Goal: Task Accomplishment & Management: Complete application form

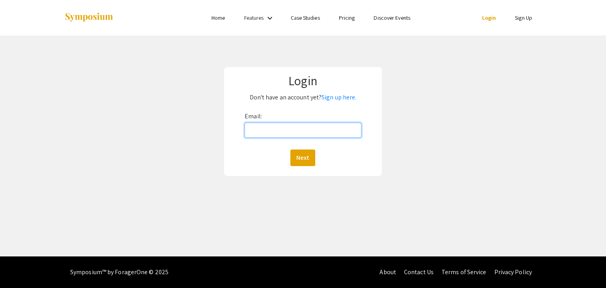
click at [276, 133] on input "Email:" at bounding box center [303, 130] width 116 height 15
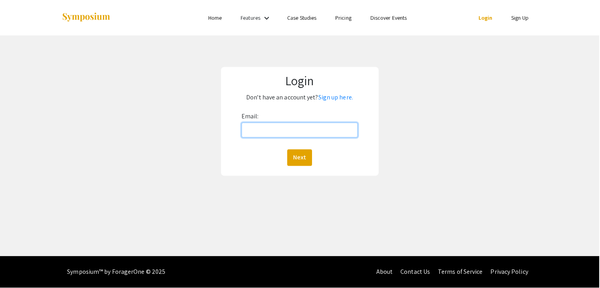
type input "[EMAIL_ADDRESS][DOMAIN_NAME]"
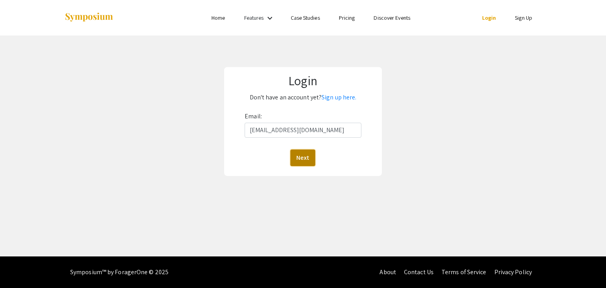
click at [296, 153] on button "Next" at bounding box center [302, 158] width 25 height 17
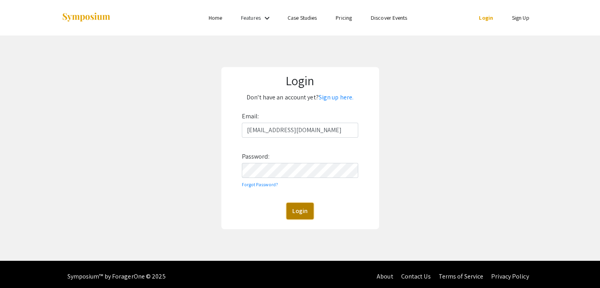
click at [301, 210] on button "Login" at bounding box center [300, 211] width 27 height 17
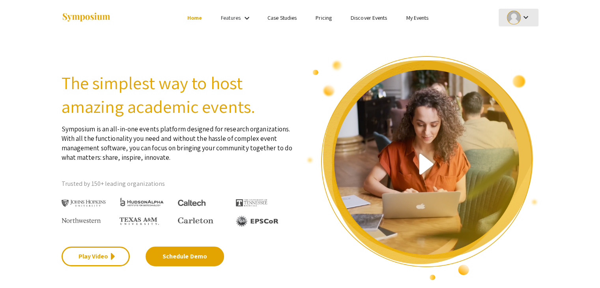
click at [518, 16] on div at bounding box center [514, 18] width 14 height 14
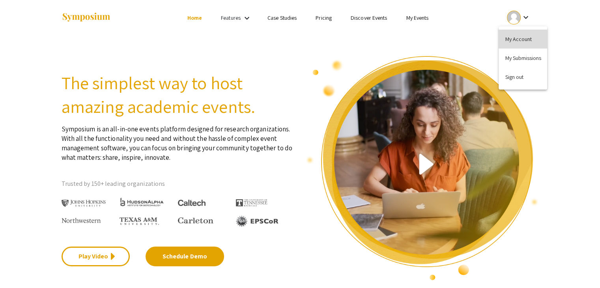
click at [534, 35] on button "My Account" at bounding box center [523, 39] width 49 height 19
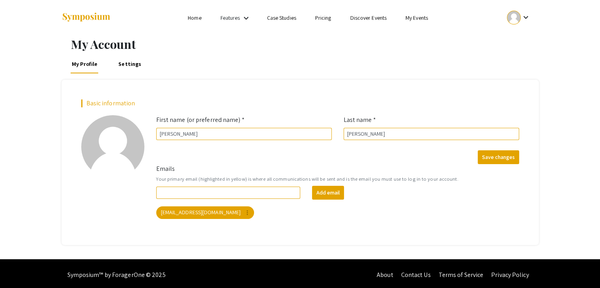
click at [526, 15] on mat-icon "keyboard_arrow_down" at bounding box center [525, 17] width 9 height 9
click at [518, 49] on button "My Submissions" at bounding box center [523, 58] width 49 height 19
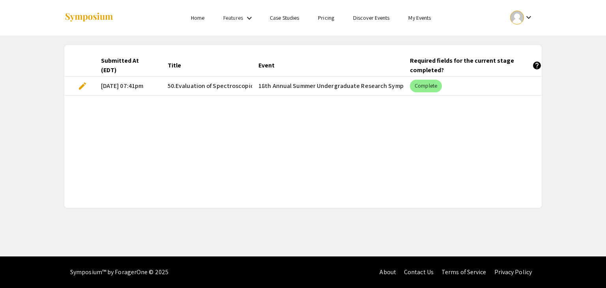
click at [129, 80] on mat-cell "[DATE] 07:41pm" at bounding box center [128, 86] width 67 height 19
click at [81, 83] on span "edit" at bounding box center [82, 85] width 9 height 9
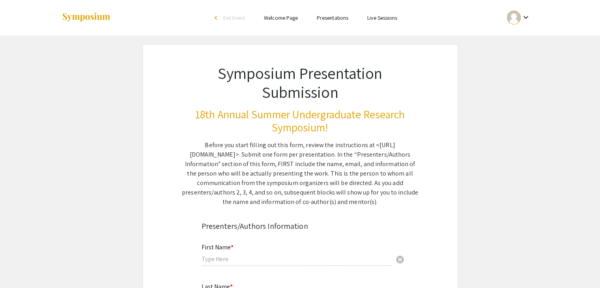
type input "[PERSON_NAME]"
type input "[EMAIL_ADDRESS][DOMAIN_NAME]"
radio input "true"
type input "Forensic Chemistry"
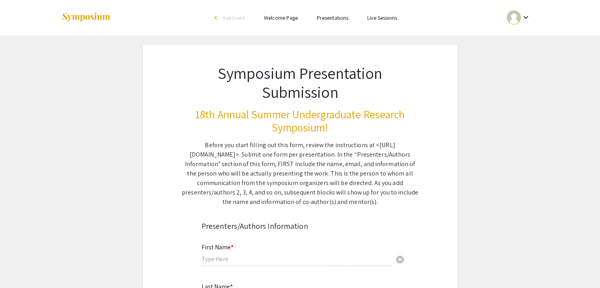
type input "Department of Forensic and Investigative Science, [US_STATE][GEOGRAPHIC_DATA]"
radio input "true"
type input "[PERSON_NAME], PH.D."
type input "[PERSON_NAME][EMAIL_ADDRESS][PERSON_NAME][DOMAIN_NAME]"
type input "Department of Forensic and Investigative Science, Materials Measurement Science…"
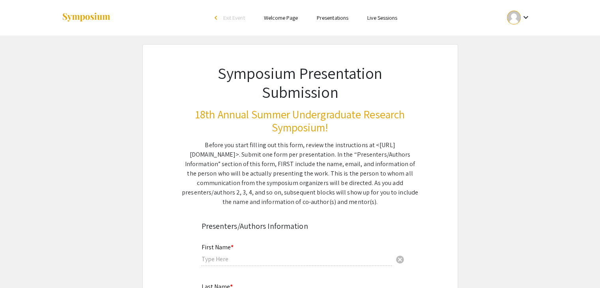
type input "[US_STATE][GEOGRAPHIC_DATA]"
type input "DOJ Award No. 15PNIJ-22-GG-03571-SLFO"
type input "[PERSON_NAME]"
type input "[EMAIL_ADDRESS][DOMAIN_NAME]"
radio input "true"
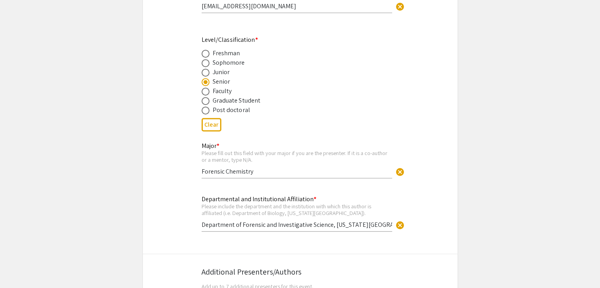
select select "custom"
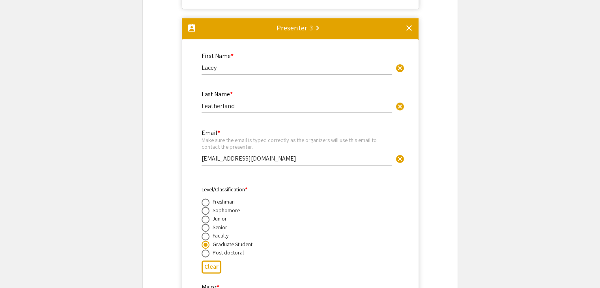
type input "0"
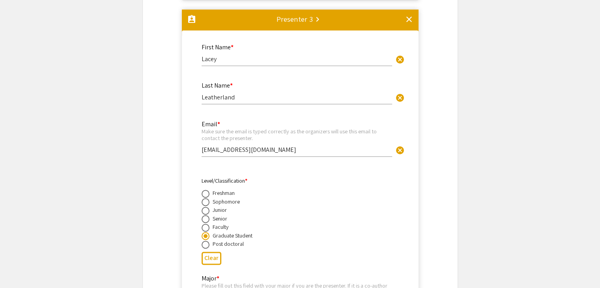
select select "custom"
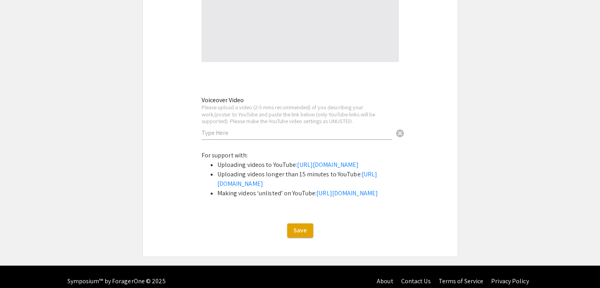
type input "1"
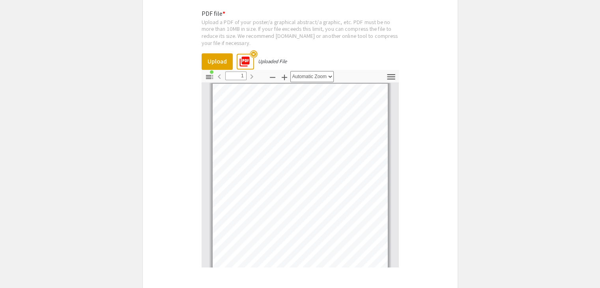
scroll to position [3490, 0]
click at [392, 78] on icon "button" at bounding box center [391, 80] width 11 height 11
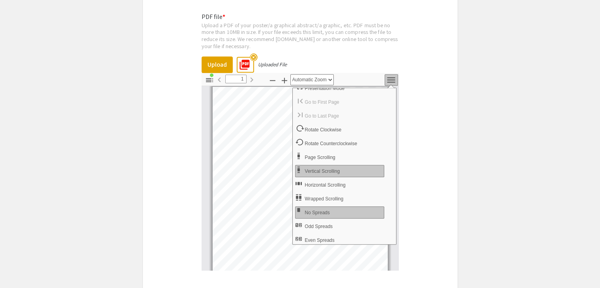
scroll to position [0, 0]
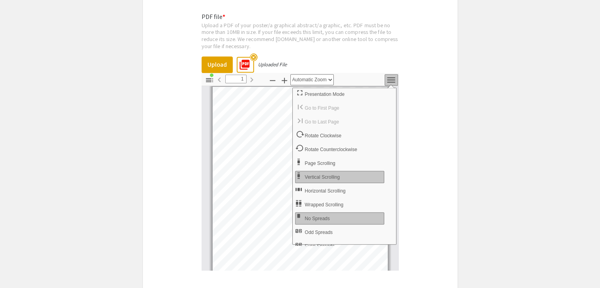
click at [208, 78] on icon "button" at bounding box center [209, 80] width 7 height 4
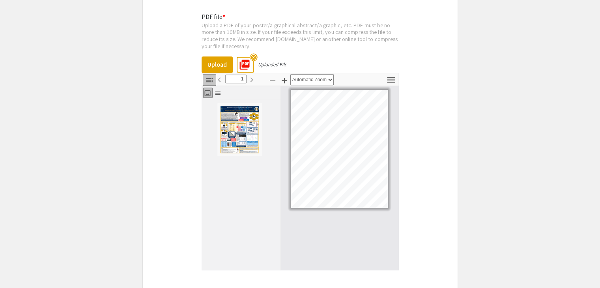
click at [208, 78] on icon "button" at bounding box center [209, 80] width 7 height 4
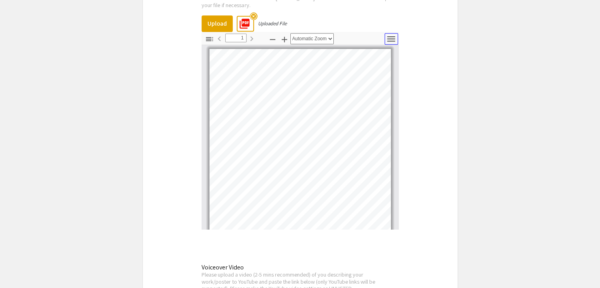
click at [385, 37] on button "Tools" at bounding box center [391, 38] width 13 height 11
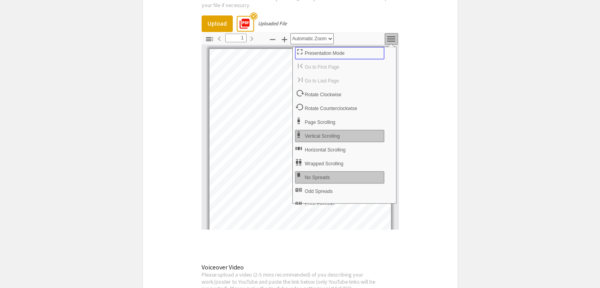
click at [376, 47] on button "Presentation Mode" at bounding box center [339, 53] width 89 height 12
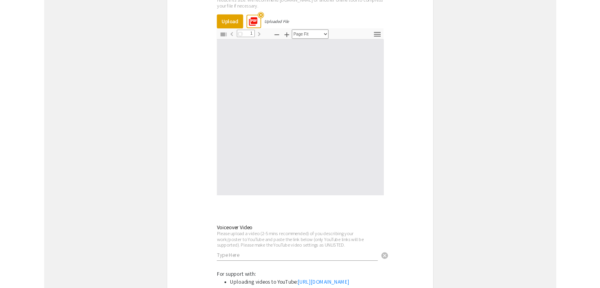
scroll to position [341, 0]
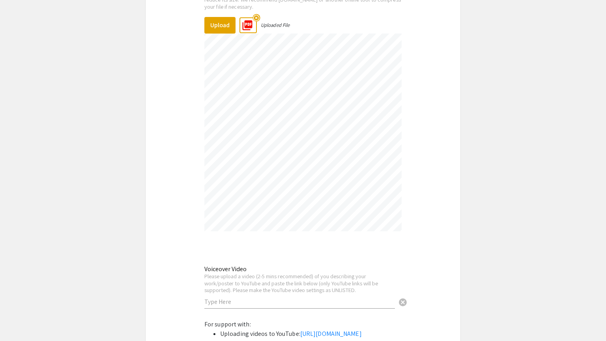
drag, startPoint x: 471, startPoint y: 126, endPoint x: 497, endPoint y: 148, distance: 33.7
click at [497, 148] on div at bounding box center [303, 2] width 603 height 686
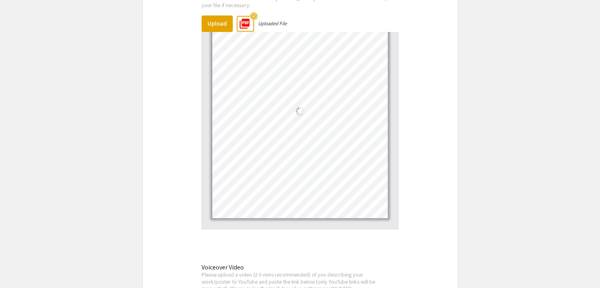
scroll to position [4, 0]
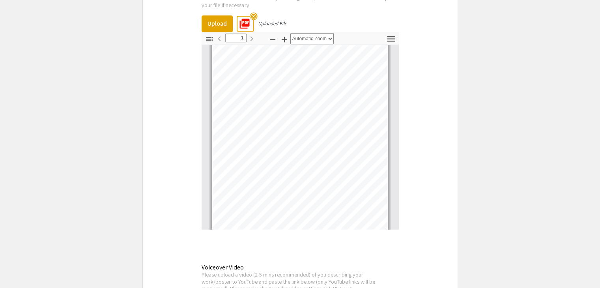
click at [245, 21] on mat-icon "picture_as_pdf" at bounding box center [242, 21] width 12 height 12
click at [390, 36] on icon "button" at bounding box center [391, 39] width 8 height 6
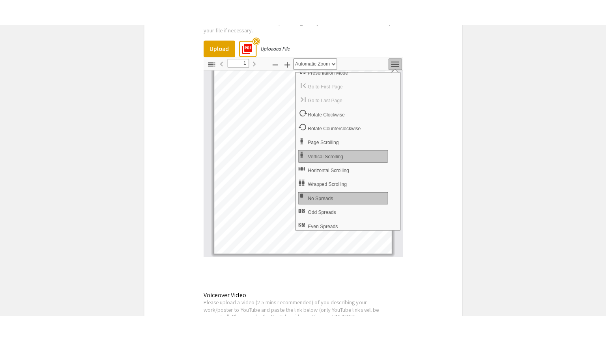
scroll to position [0, 0]
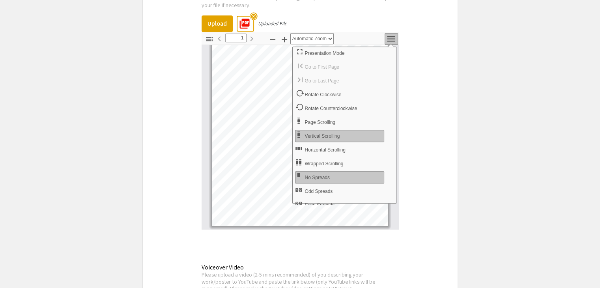
click at [316, 43] on div "Zoom Out Zoom In Automatic Zoom Actual Size Page Fit Page Width 50% 100% 125% 1…" at bounding box center [300, 39] width 67 height 14
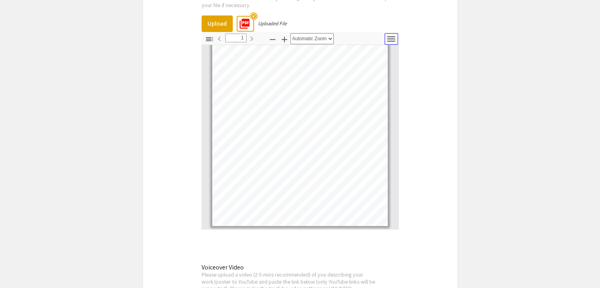
click at [392, 37] on icon "button" at bounding box center [391, 39] width 11 height 11
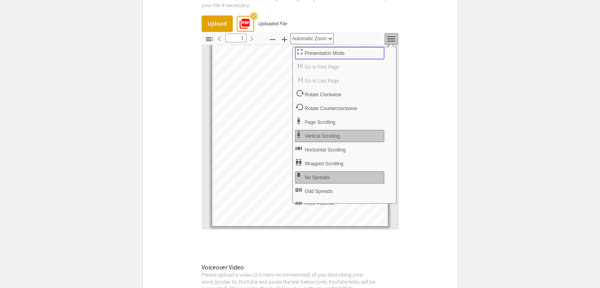
click at [332, 51] on span "Presentation Mode" at bounding box center [325, 54] width 41 height 6
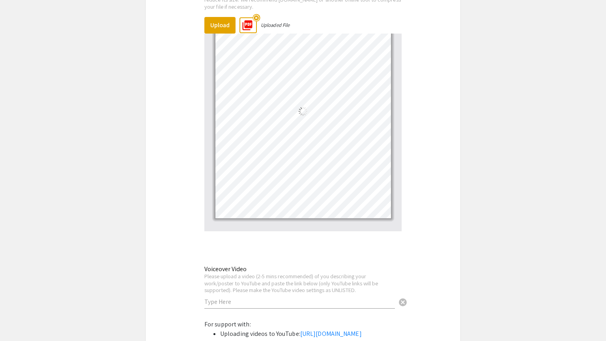
scroll to position [4, 0]
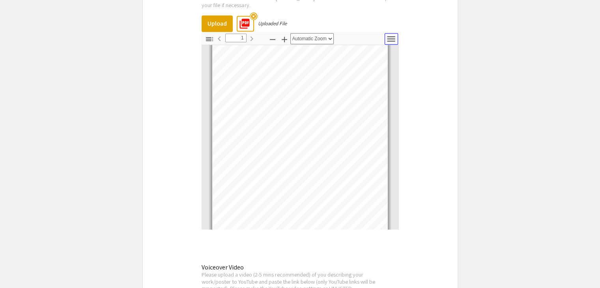
click at [391, 38] on icon "button" at bounding box center [391, 39] width 8 height 6
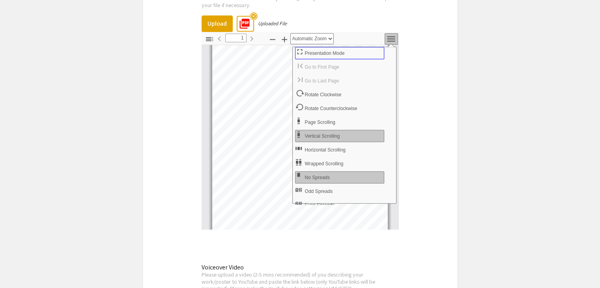
click at [366, 47] on button "Presentation Mode" at bounding box center [339, 53] width 89 height 12
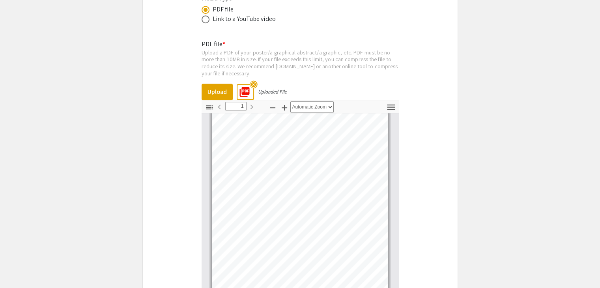
scroll to position [3449, 0]
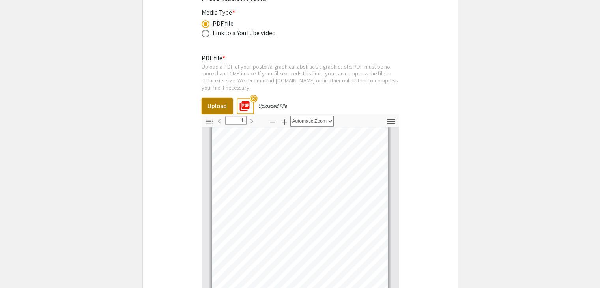
click at [213, 99] on button "Upload" at bounding box center [217, 106] width 31 height 17
click at [246, 105] on mat-icon "picture_as_pdf" at bounding box center [242, 104] width 12 height 12
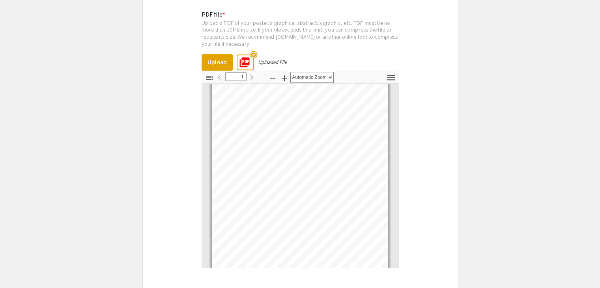
scroll to position [3492, 0]
click at [392, 74] on icon "button" at bounding box center [391, 78] width 11 height 11
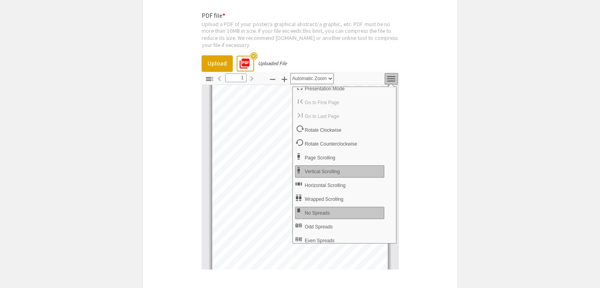
scroll to position [0, 0]
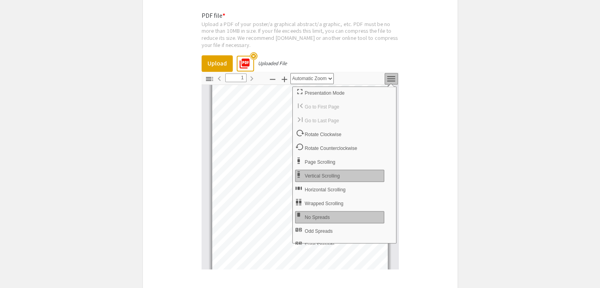
click at [392, 73] on icon "button" at bounding box center [391, 78] width 11 height 11
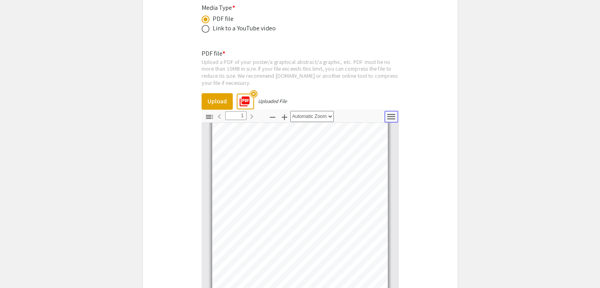
scroll to position [3522, 0]
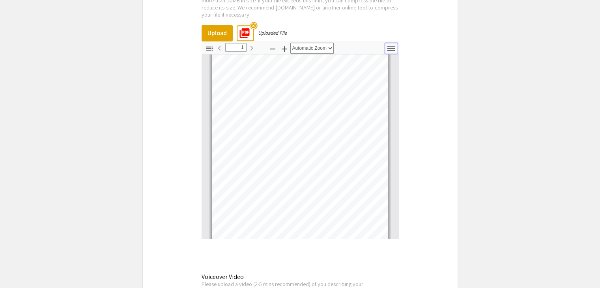
click at [393, 51] on button "Tools" at bounding box center [391, 48] width 13 height 11
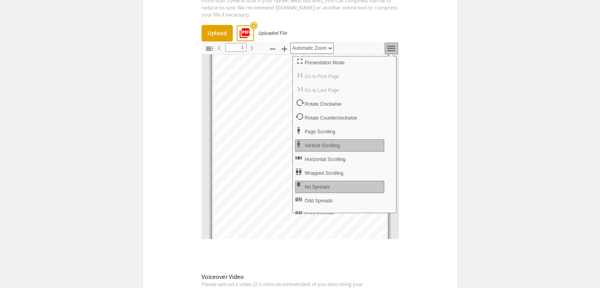
scroll to position [6, 0]
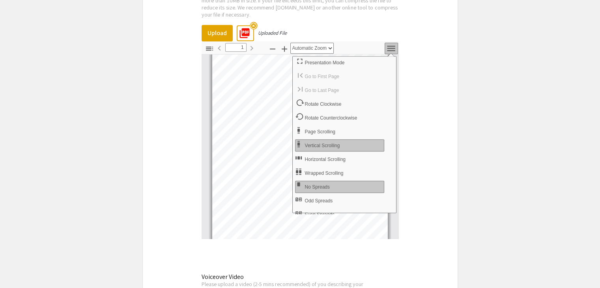
click at [321, 37] on div "PDF file * Upload a PDF of your poster/a graphical abstract/a graphic, etc. PDF…" at bounding box center [300, 150] width 197 height 353
click at [323, 38] on div "PDF file * Upload a PDF of your poster/a graphical abstract/a graphic, etc. PDF…" at bounding box center [300, 150] width 197 height 353
click at [324, 43] on select "Automatic Zoom Actual Size Page Fit Page Width 50% 100% 125% 150% 200% 300% 400…" at bounding box center [311, 48] width 43 height 11
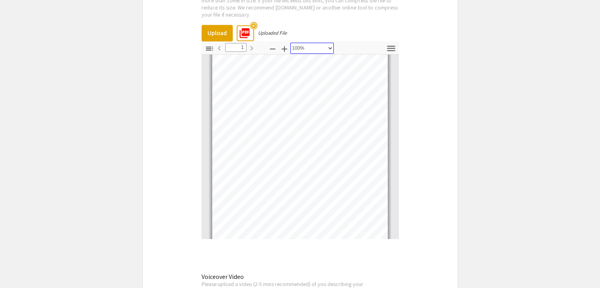
click at [290, 43] on select "Automatic Zoom Actual Size Page Fit Page Width 50% 100% 125% 150% 200% 300% 400…" at bounding box center [311, 48] width 43 height 11
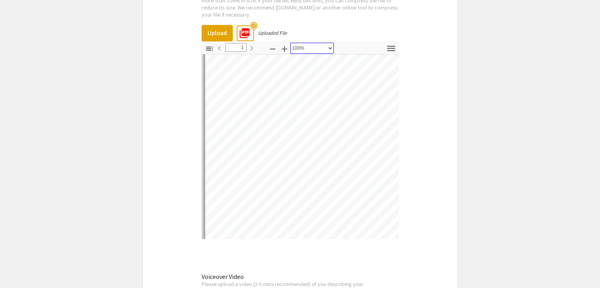
scroll to position [205, 0]
click at [331, 43] on select "Automatic Zoom Actual Size Page Fit Page Width 50% 100% 125% 150% 200% 300% 400…" at bounding box center [311, 48] width 43 height 11
click at [290, 43] on select "Automatic Zoom Actual Size Page Fit Page Width 50% 100% 125% 150% 200% 300% 400…" at bounding box center [311, 48] width 43 height 11
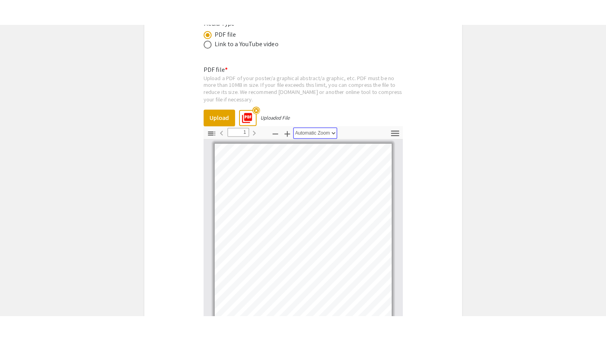
scroll to position [3461, 0]
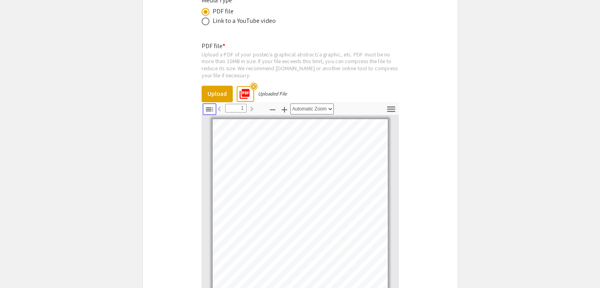
click at [207, 107] on icon "button" at bounding box center [209, 109] width 7 height 4
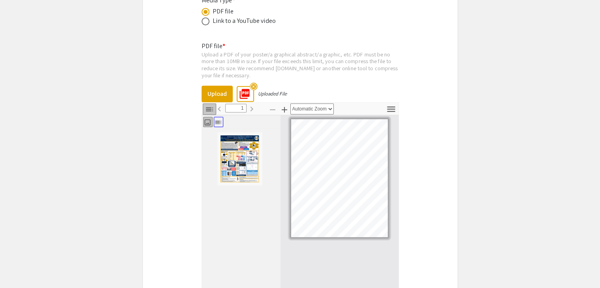
click at [219, 120] on icon "button" at bounding box center [218, 122] width 8 height 8
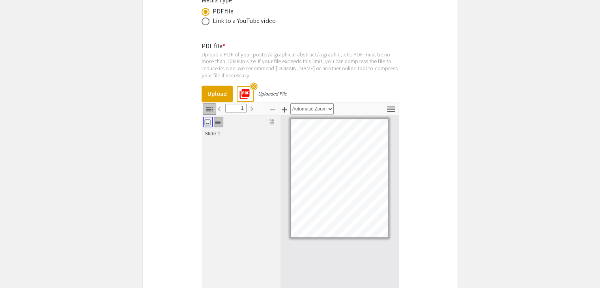
click at [210, 119] on icon "button" at bounding box center [207, 122] width 6 height 6
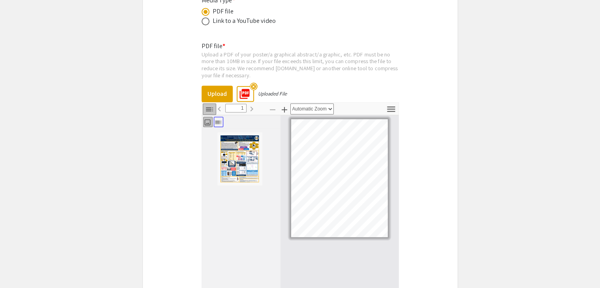
click at [215, 120] on icon "button" at bounding box center [218, 122] width 8 height 8
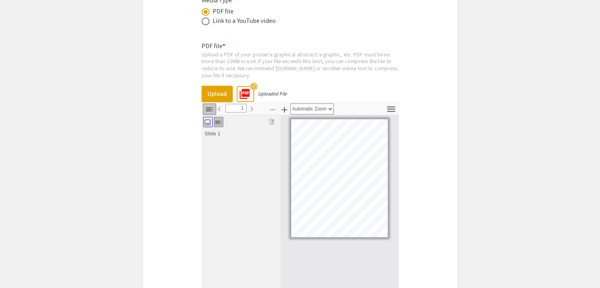
click at [210, 119] on icon "button" at bounding box center [207, 122] width 6 height 6
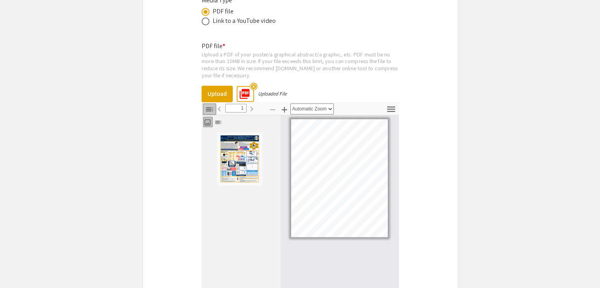
click at [234, 147] on img "Thumbnail of Page 1" at bounding box center [239, 159] width 39 height 48
drag, startPoint x: 234, startPoint y: 147, endPoint x: 480, endPoint y: 128, distance: 247.0
click at [391, 111] on button "Tools" at bounding box center [391, 108] width 13 height 11
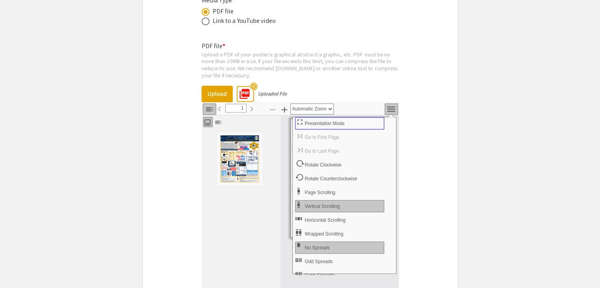
click at [325, 117] on button "Presentation Mode" at bounding box center [339, 123] width 89 height 12
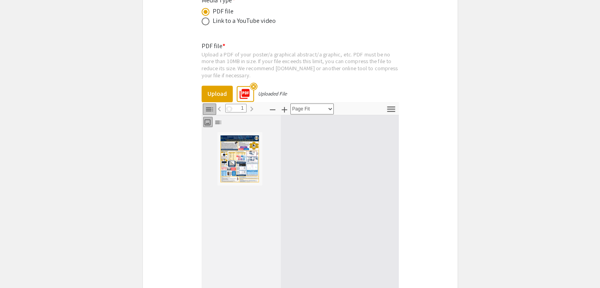
scroll to position [341, 0]
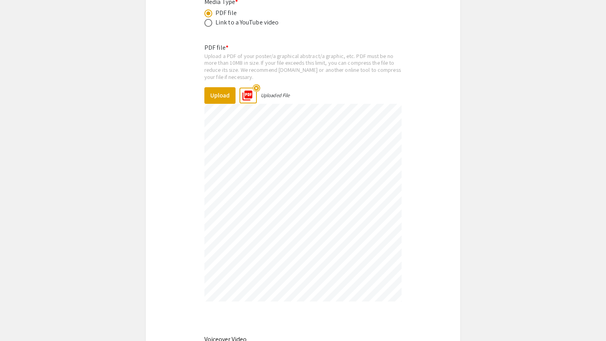
drag, startPoint x: 313, startPoint y: 161, endPoint x: 464, endPoint y: 186, distance: 153.2
click at [464, 186] on div at bounding box center [303, 2] width 603 height 686
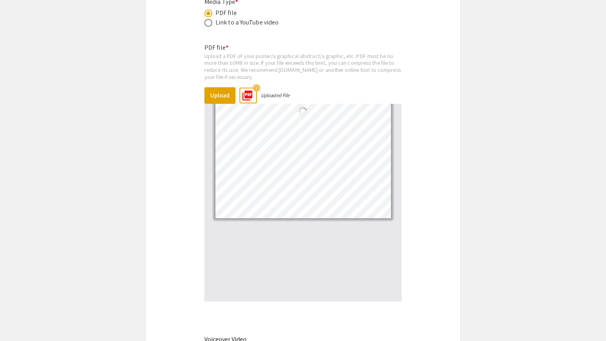
select select "auto"
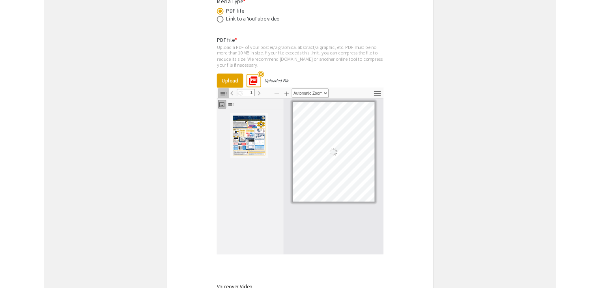
scroll to position [0, 0]
